Goal: Task Accomplishment & Management: Use online tool/utility

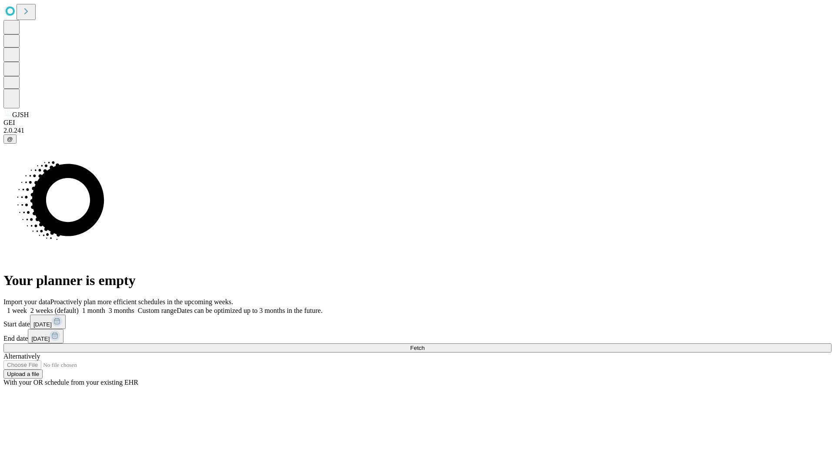
click at [425, 345] on span "Fetch" at bounding box center [417, 348] width 14 height 7
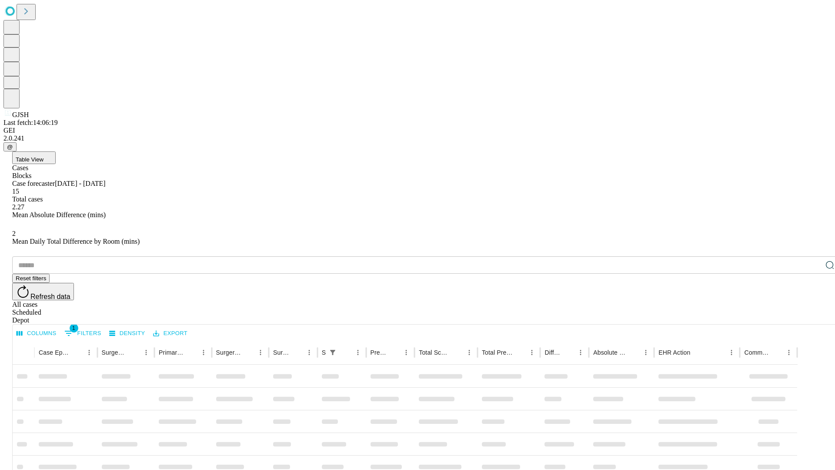
click at [813, 316] on div "Depot" at bounding box center [426, 320] width 828 height 8
